Goal: Navigation & Orientation: Find specific page/section

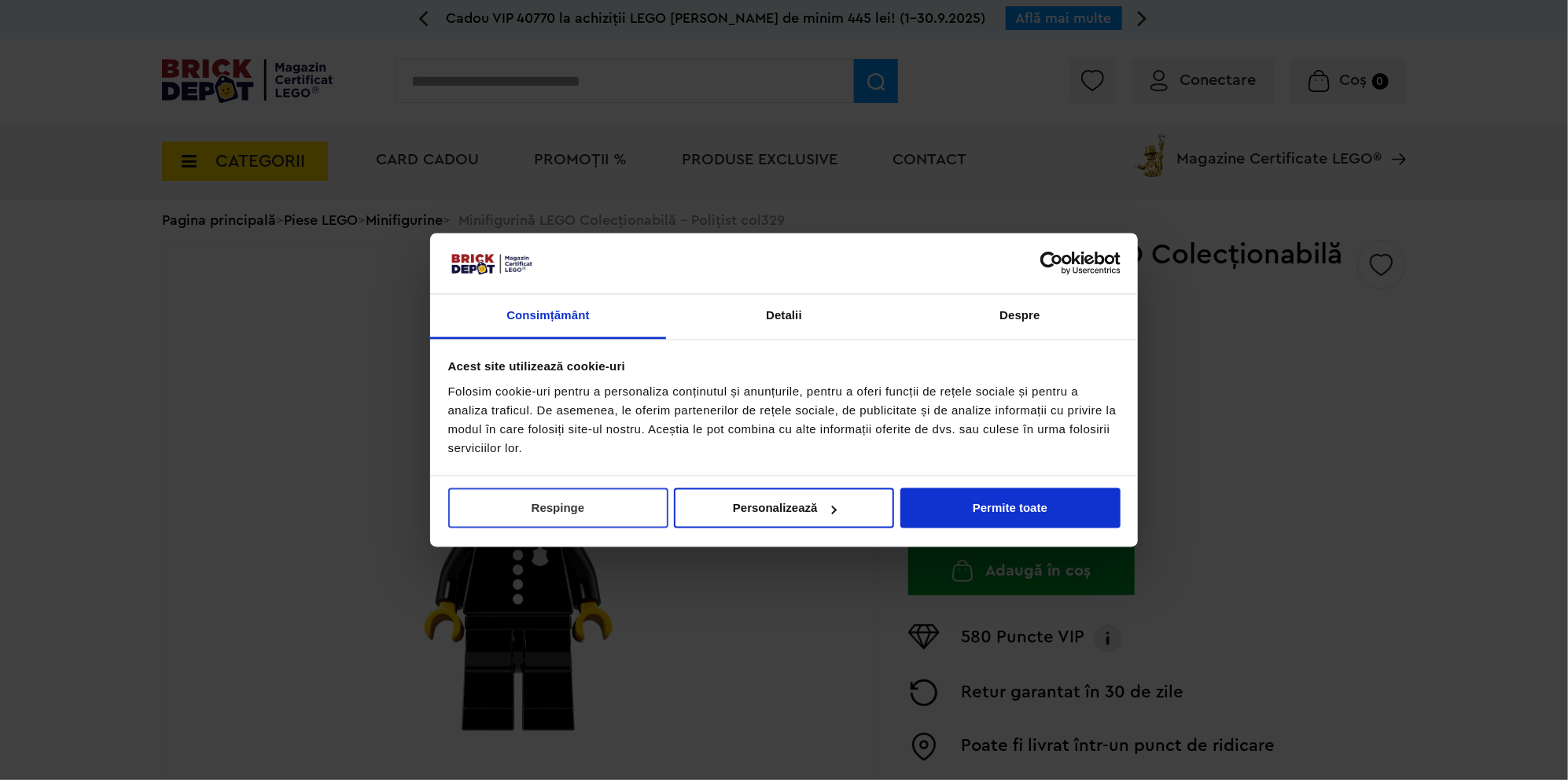
click at [545, 505] on button "Respinge" at bounding box center [558, 508] width 220 height 40
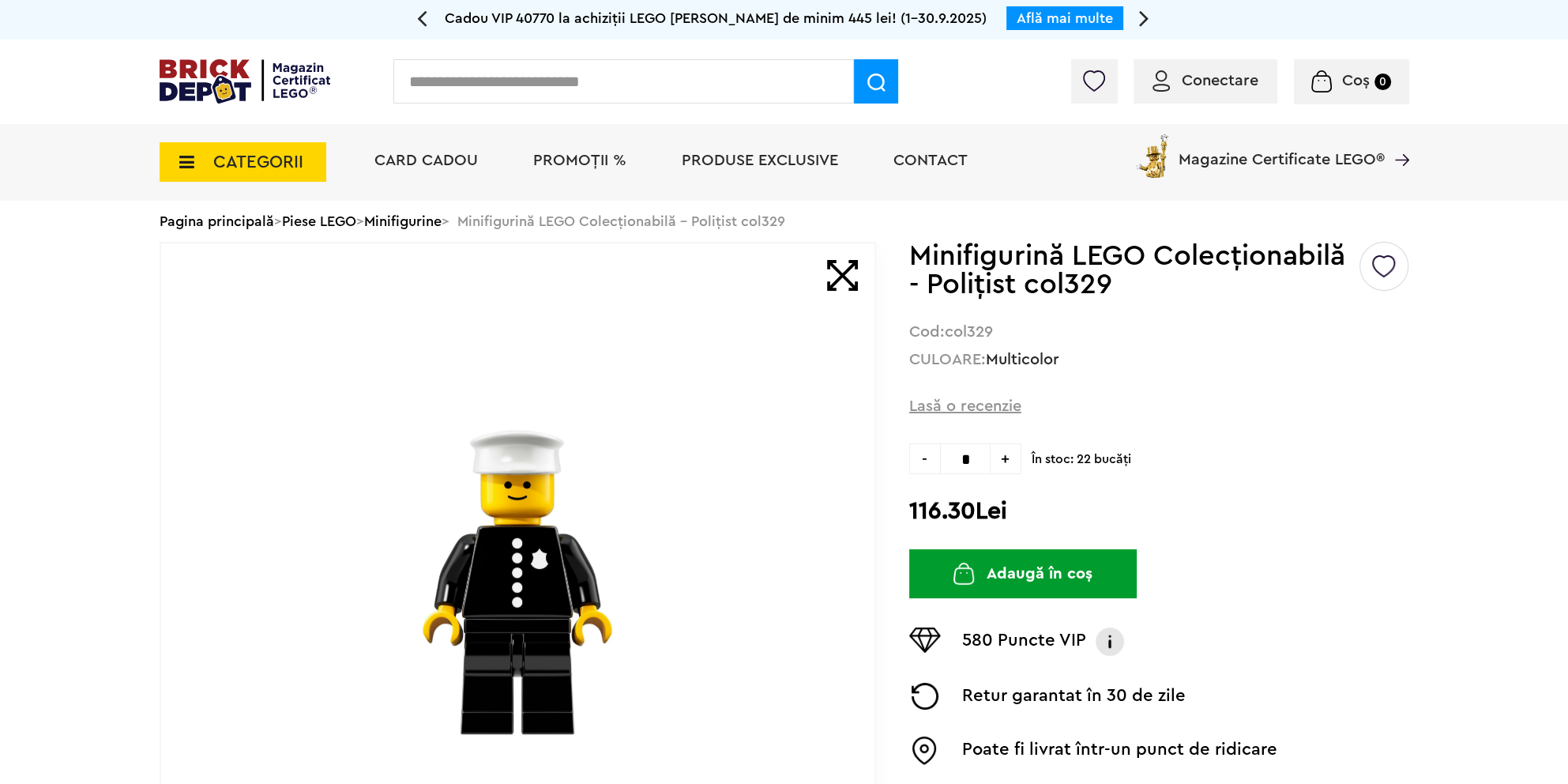
click at [267, 160] on span "CATEGORII" at bounding box center [258, 162] width 91 height 18
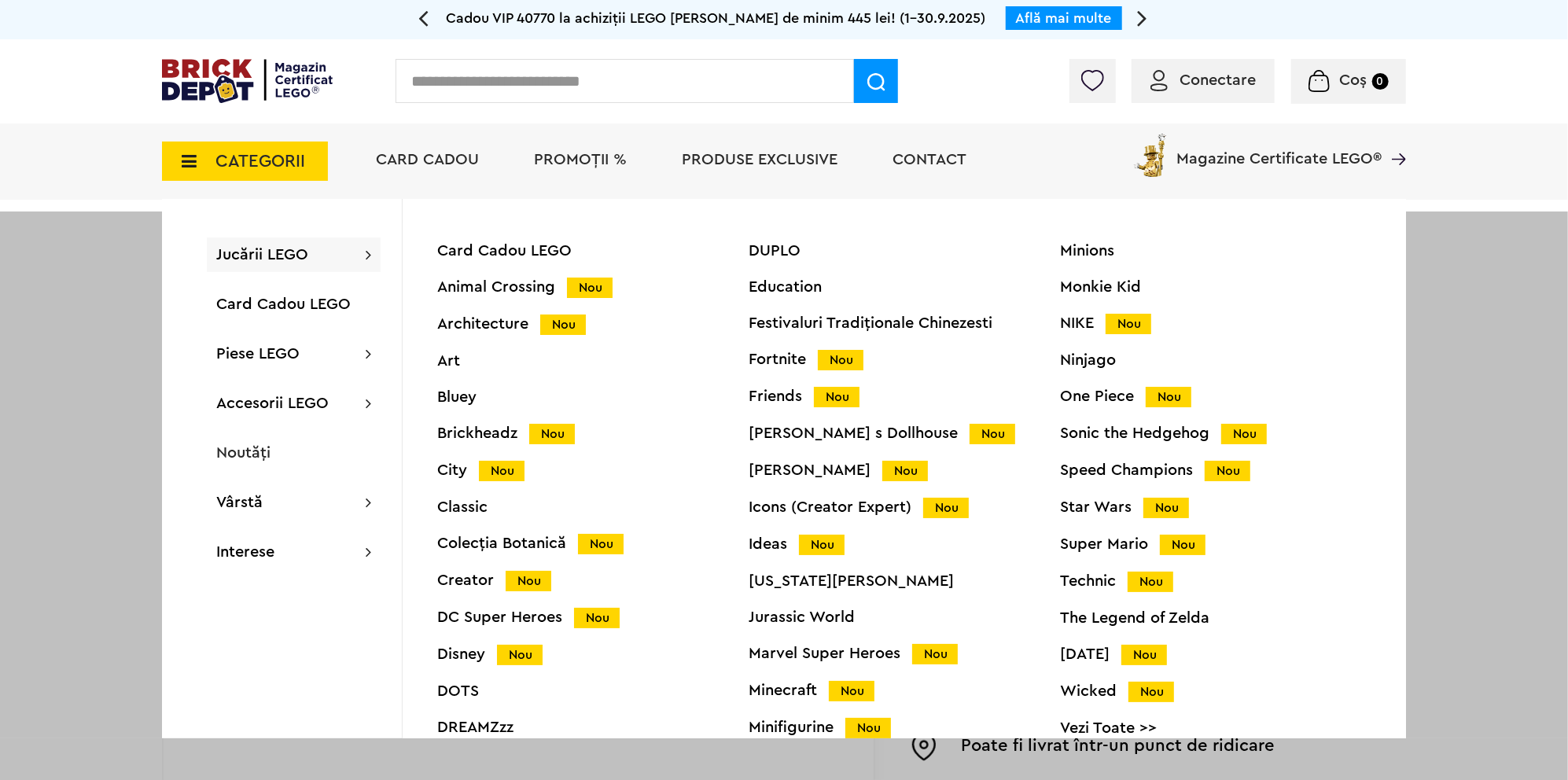
click at [744, 158] on span "Produse exclusive" at bounding box center [760, 160] width 156 height 16
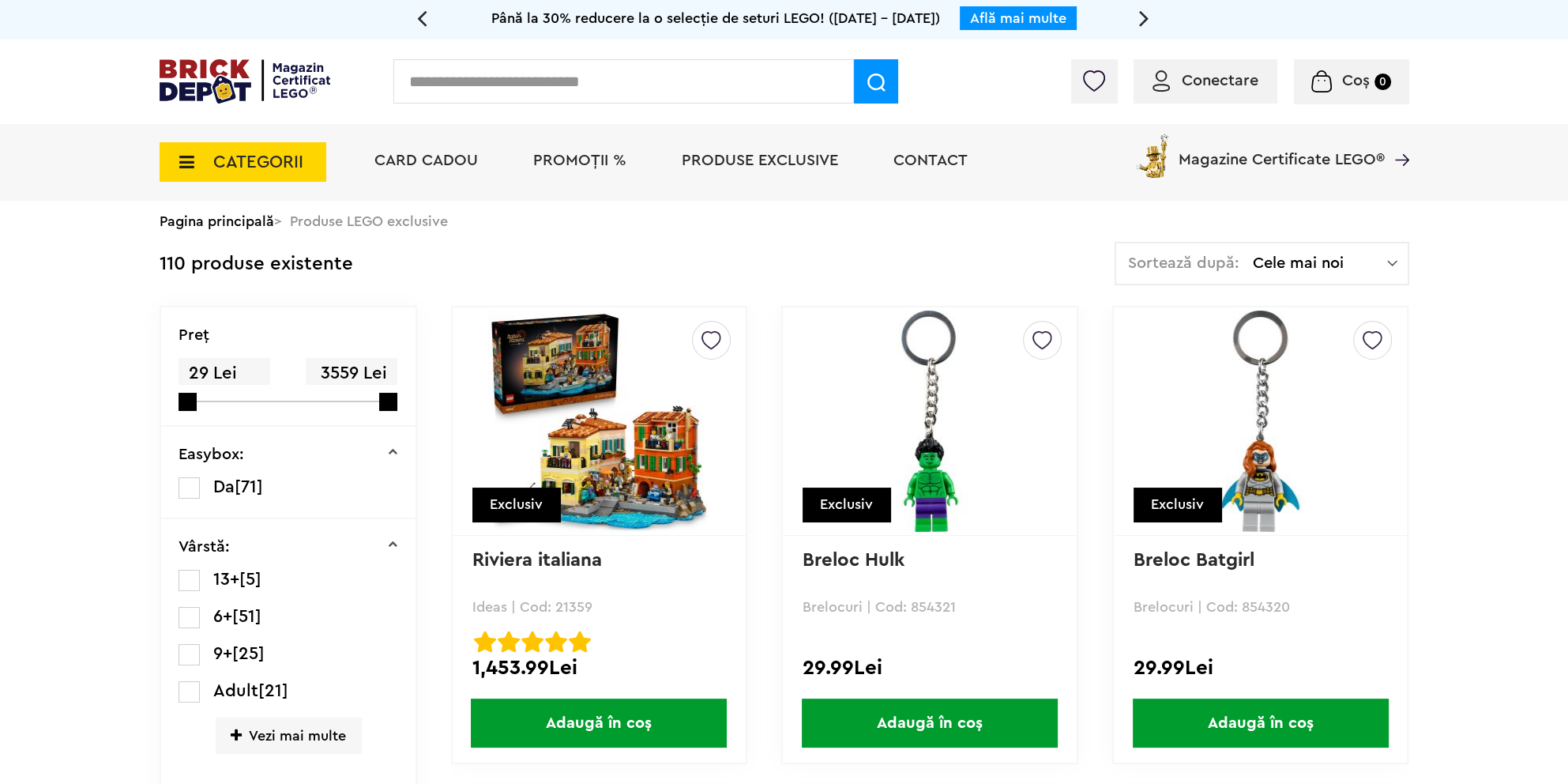
click at [804, 163] on span "Produse exclusive" at bounding box center [759, 161] width 157 height 16
